Goal: Check status: Check status

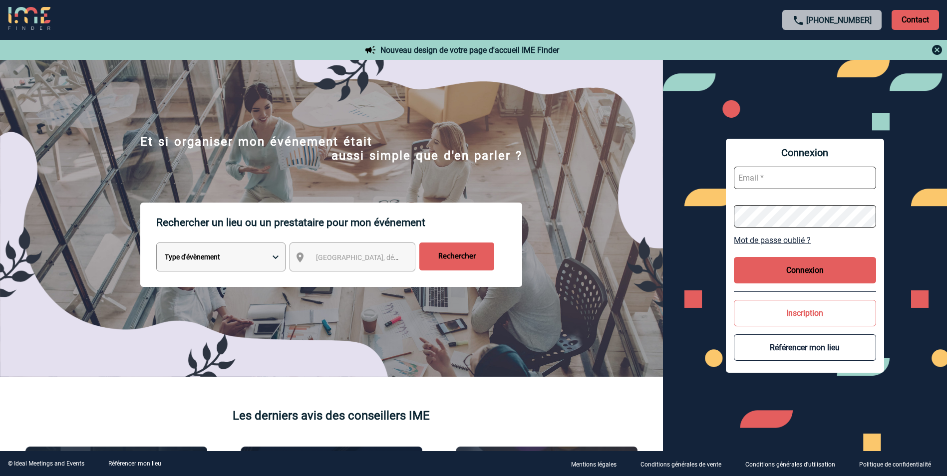
type input "pierre-antoine.gervy@renault.com"
click at [796, 276] on button "Connexion" at bounding box center [805, 270] width 142 height 26
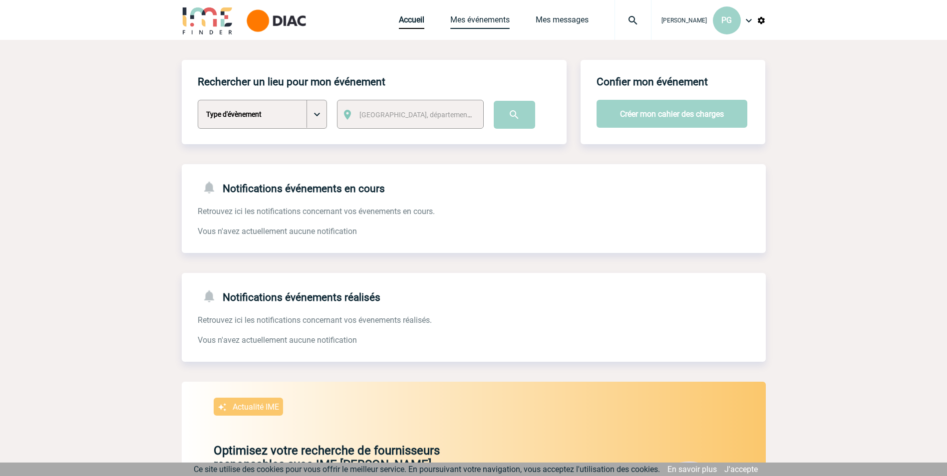
click at [453, 26] on link "Mes événements" at bounding box center [479, 22] width 59 height 14
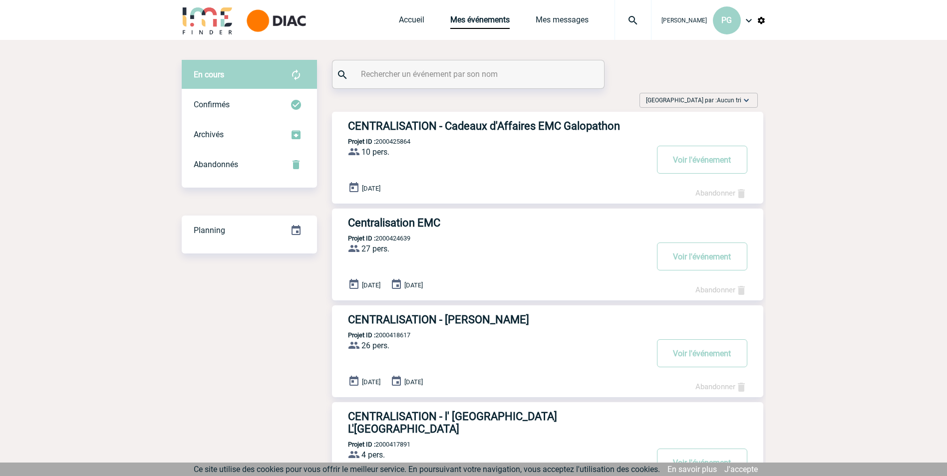
click at [485, 131] on h3 "CENTRALISATION - Cadeaux d'Affaires EMC Galopathon" at bounding box center [497, 126] width 299 height 12
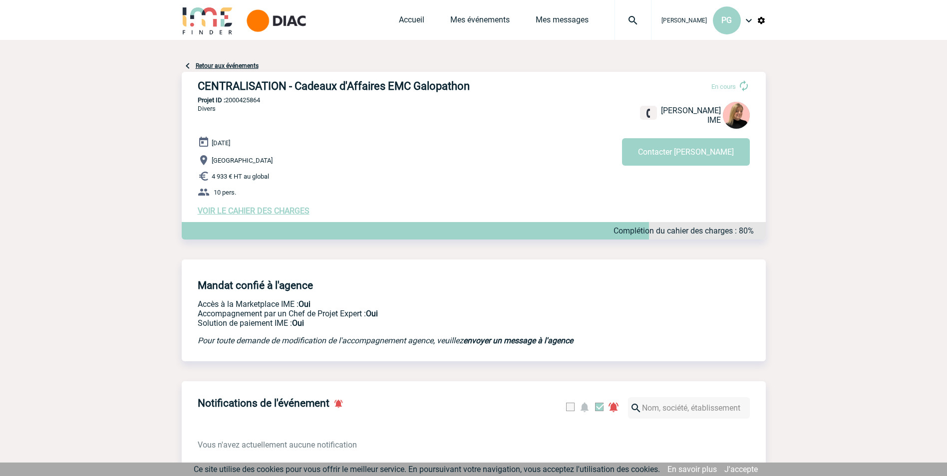
click at [223, 215] on span "VOIR LE CAHIER DES CHARGES" at bounding box center [254, 210] width 112 height 9
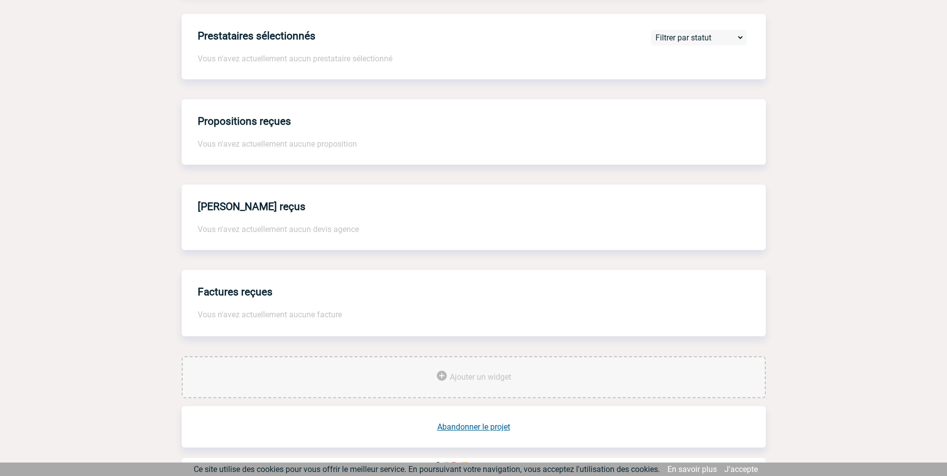
scroll to position [599, 0]
